Goal: Task Accomplishment & Management: Manage account settings

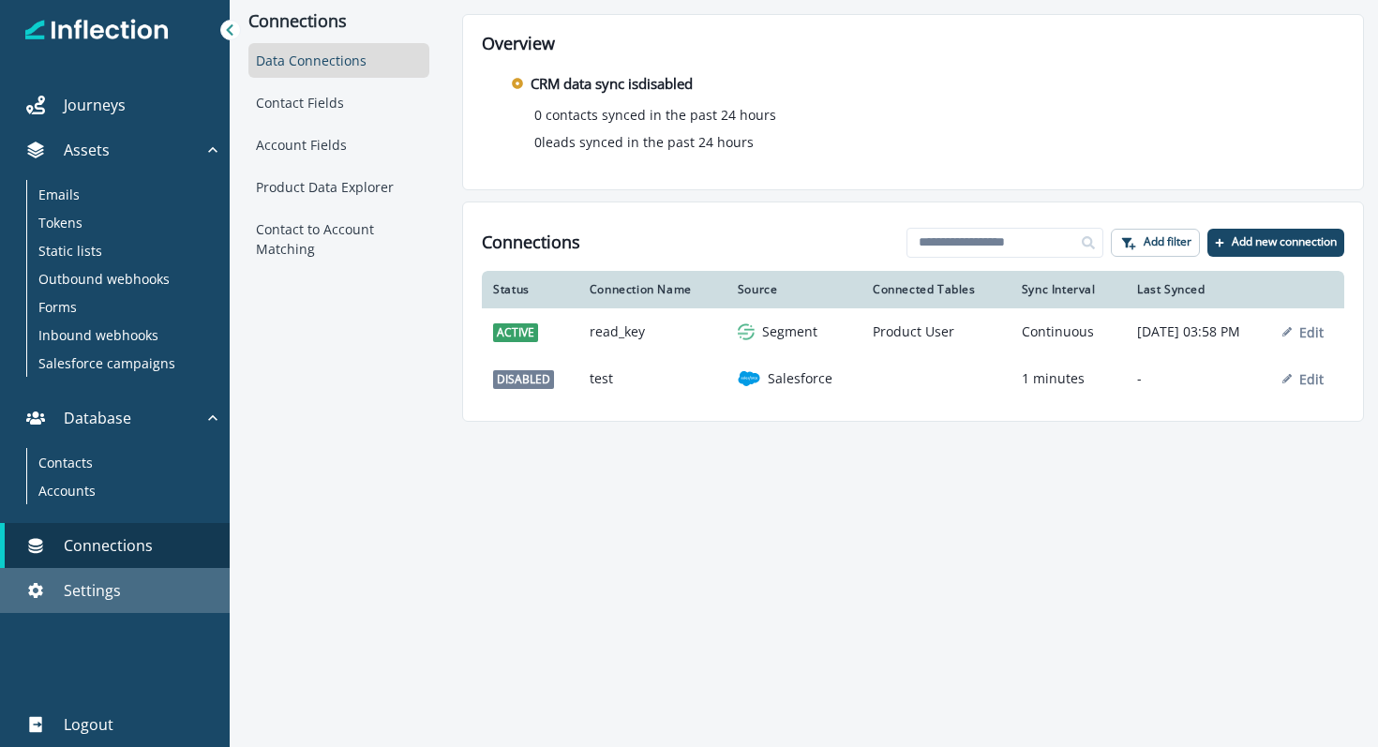
click at [99, 594] on p "Settings" at bounding box center [92, 590] width 57 height 23
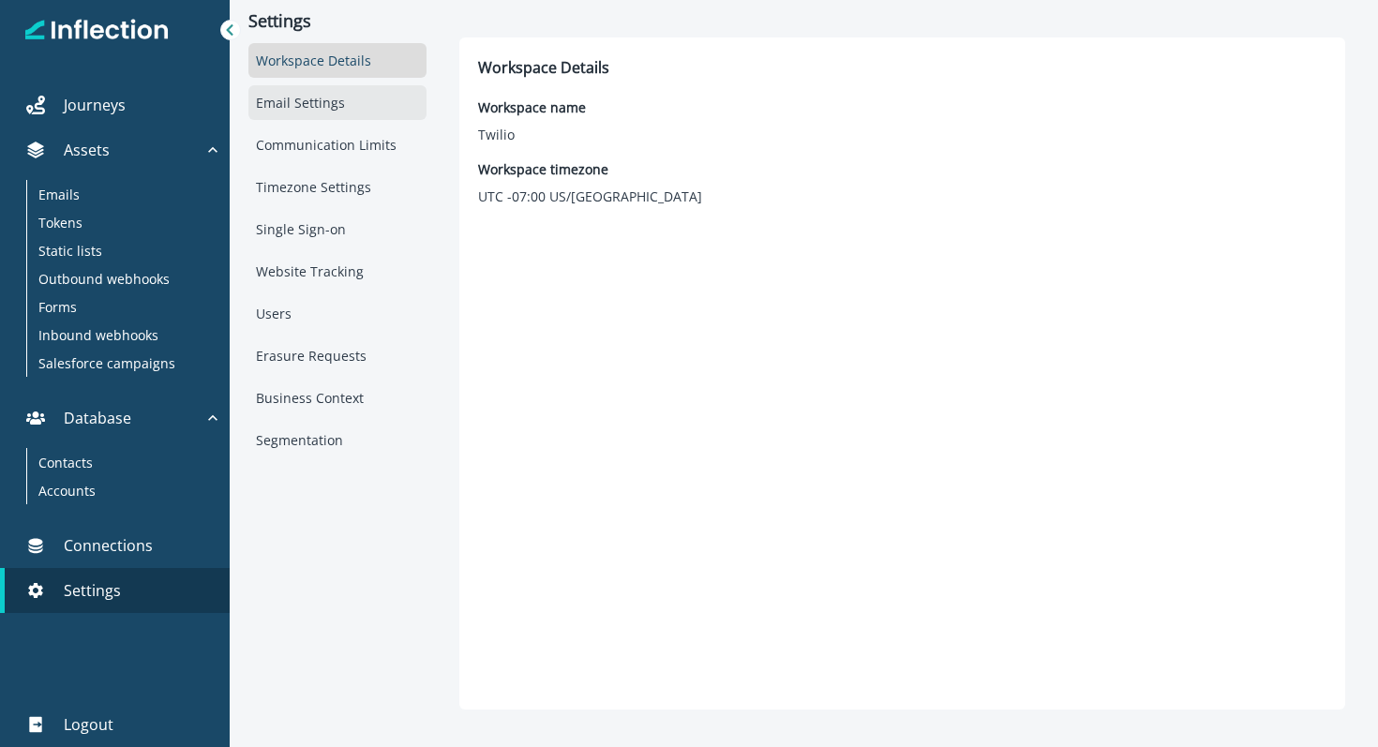
click at [333, 119] on div "Email Settings" at bounding box center [337, 102] width 178 height 35
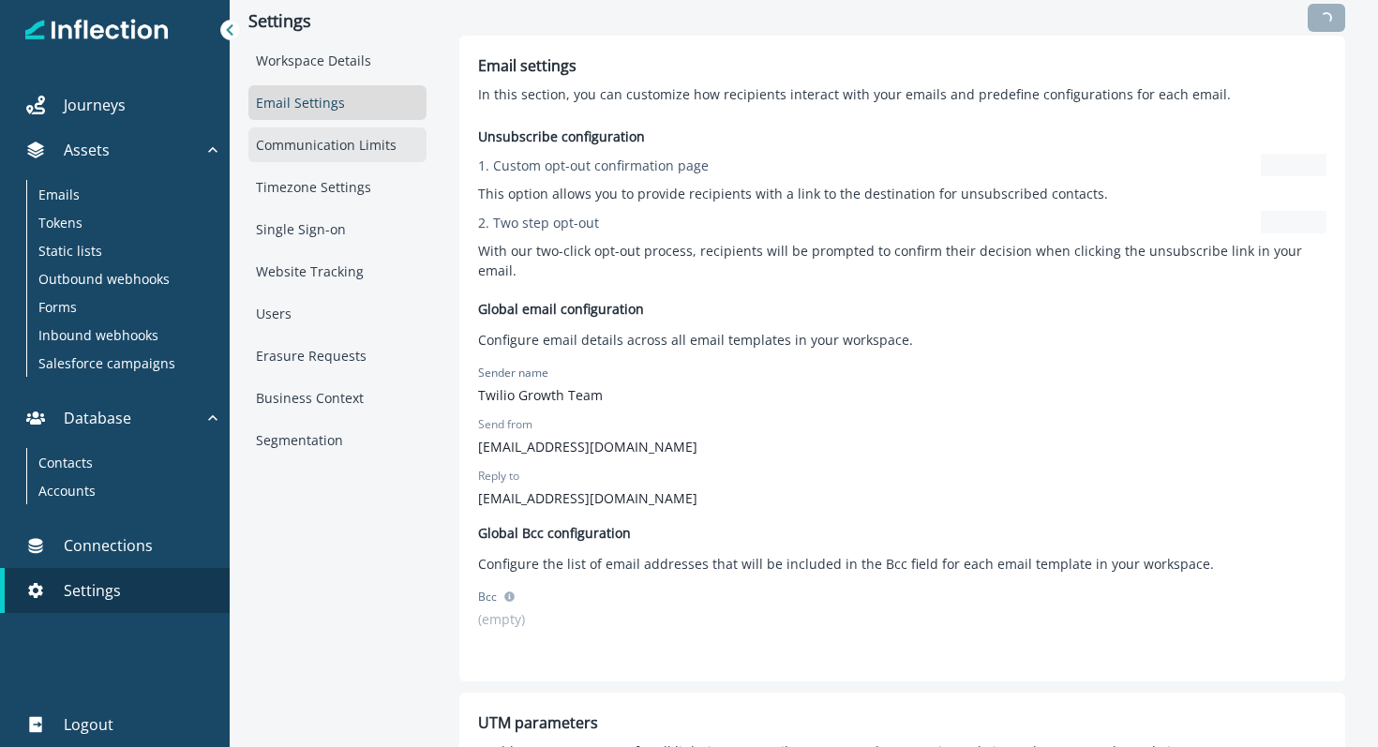
click at [327, 155] on div "Communication Limits" at bounding box center [337, 145] width 178 height 35
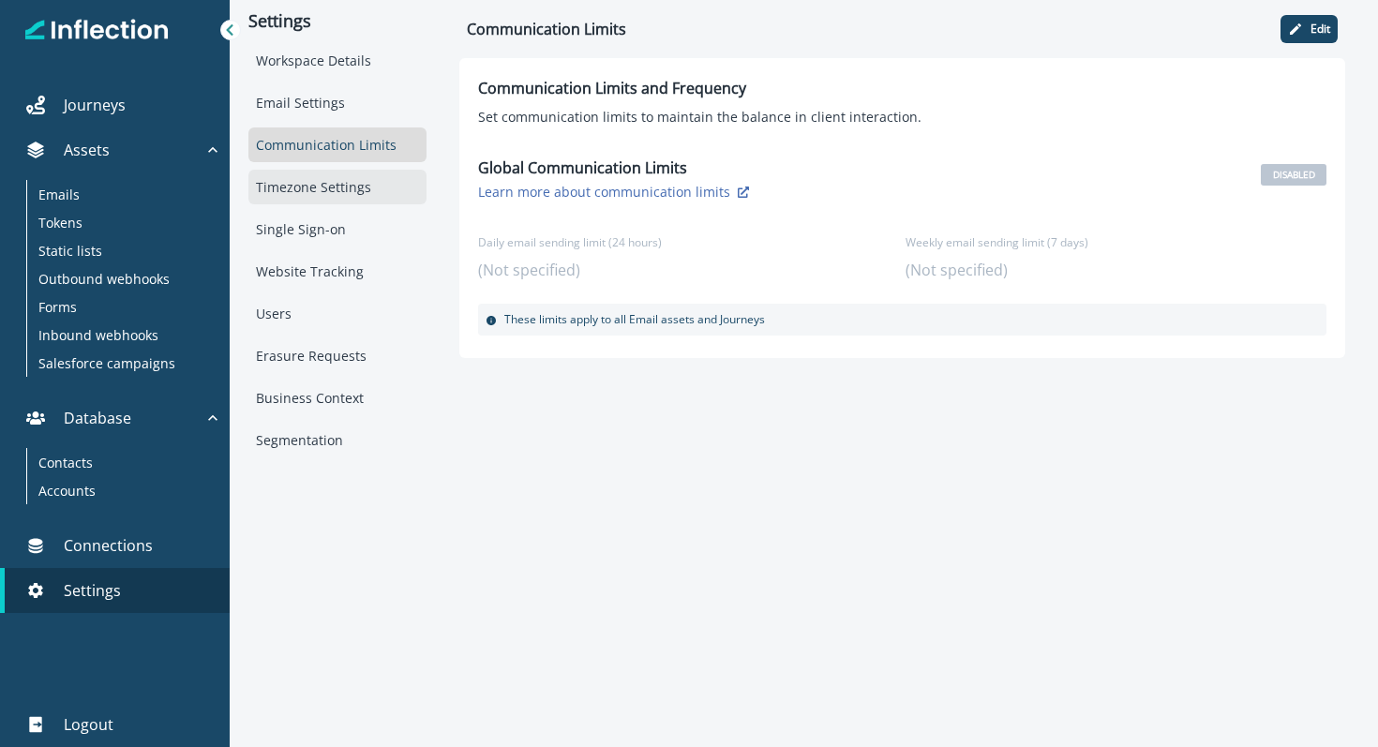
click at [322, 184] on div "Timezone Settings" at bounding box center [337, 187] width 178 height 35
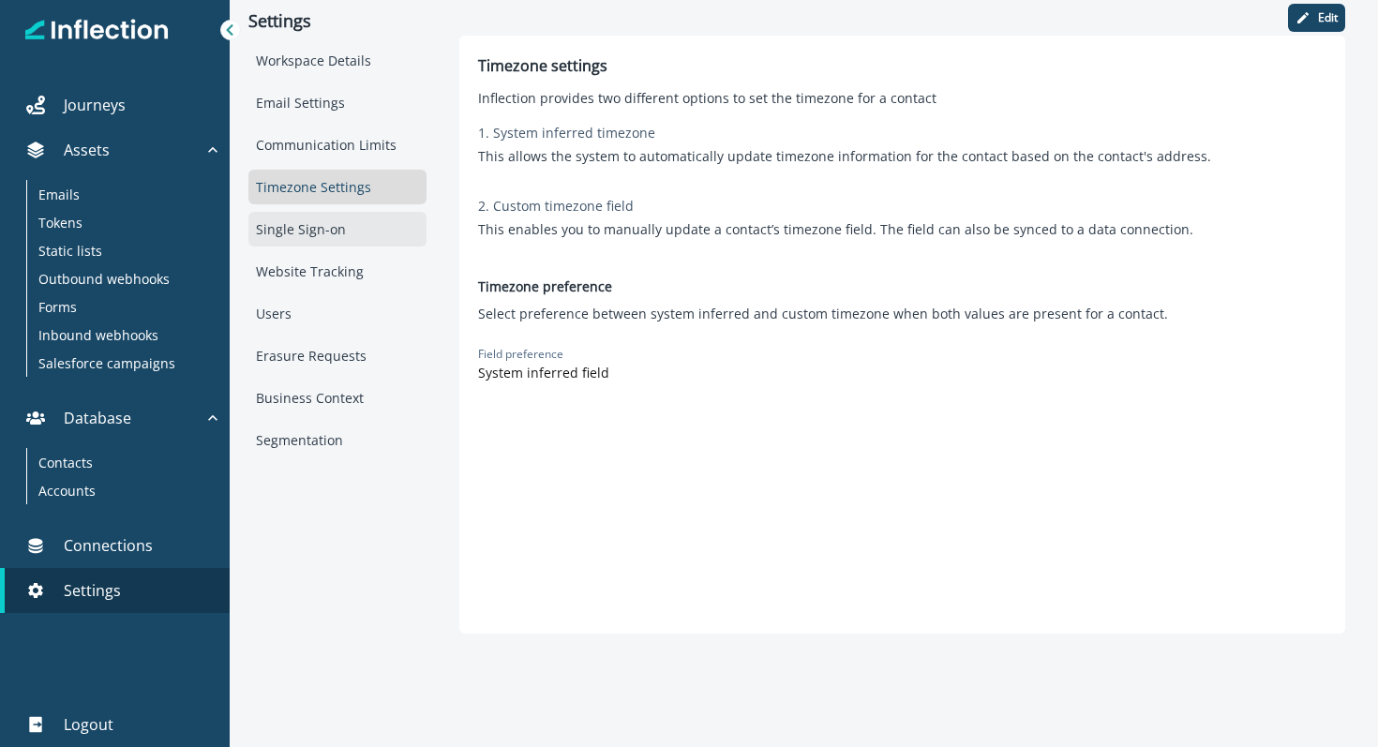
click at [311, 233] on div "Single Sign-on" at bounding box center [337, 229] width 178 height 35
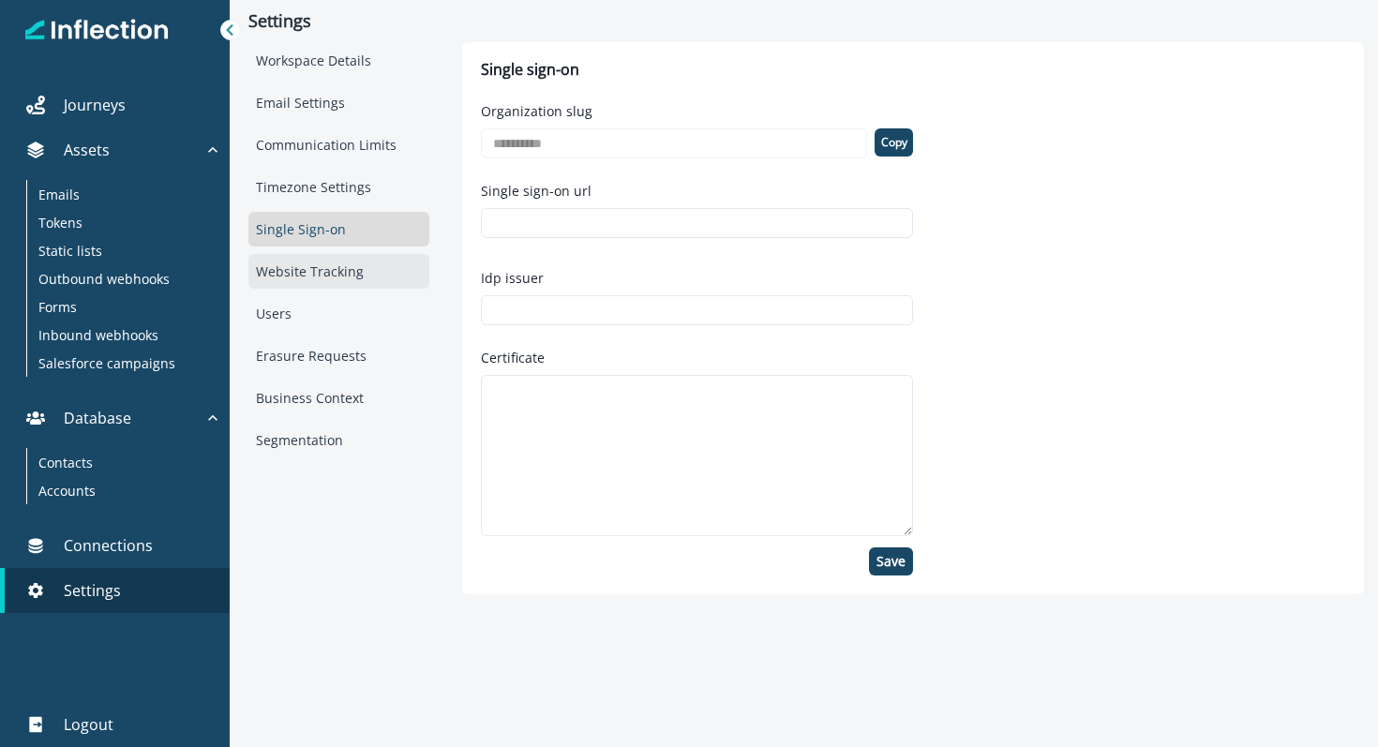
click at [304, 278] on div "Website Tracking" at bounding box center [338, 271] width 181 height 35
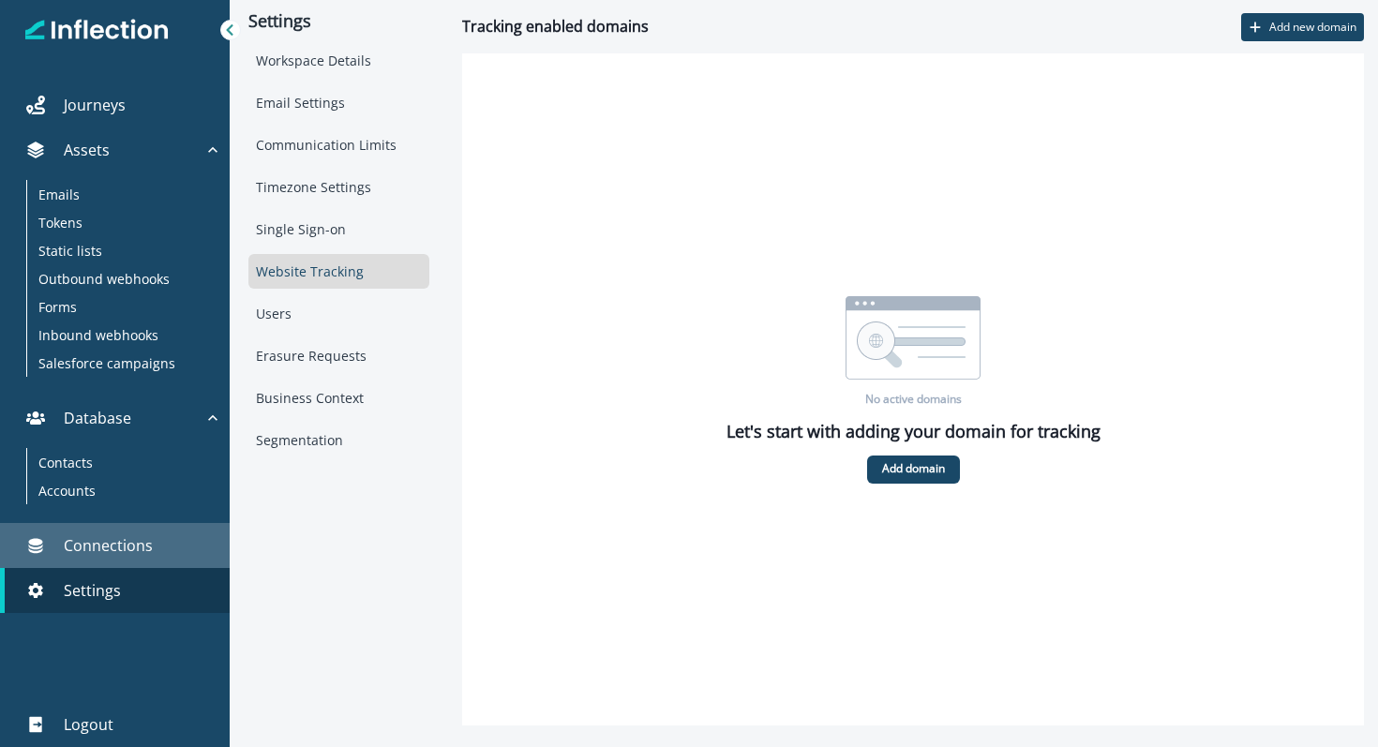
click at [87, 535] on p "Connections" at bounding box center [108, 545] width 89 height 23
